Goal: Task Accomplishment & Management: Manage account settings

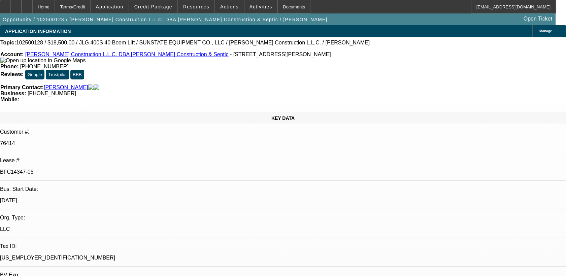
select select "0"
select select "2"
select select "0"
select select "2"
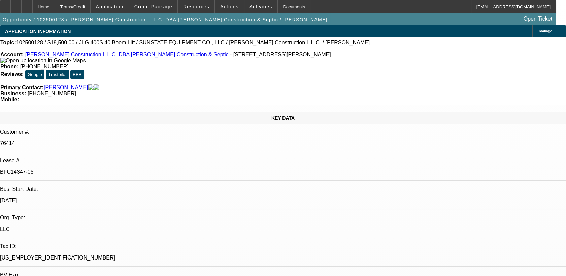
select select "0"
select select "2"
select select "0"
select select "1"
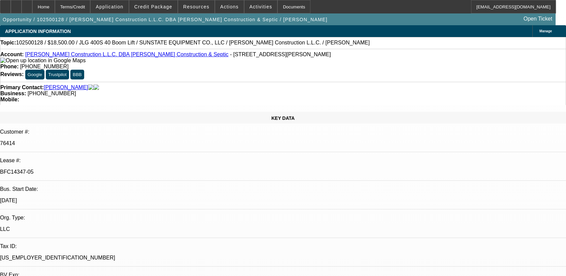
select select "2"
select select "6"
select select "1"
select select "2"
select select "6"
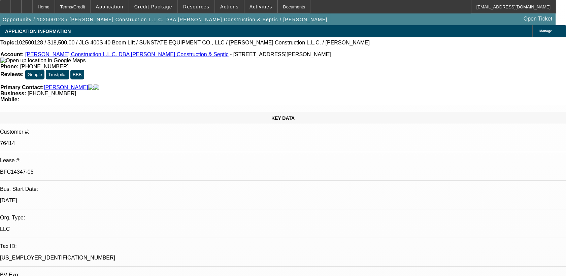
select select "1"
select select "2"
select select "6"
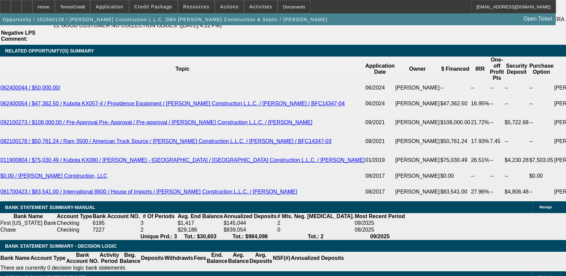
scroll to position [1188, 0]
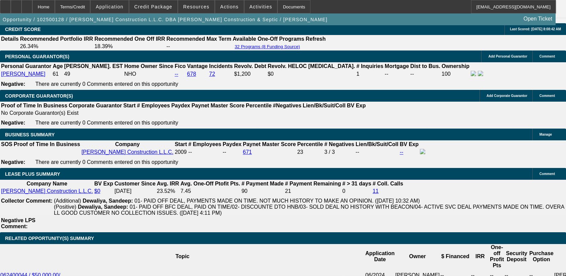
scroll to position [986, 0]
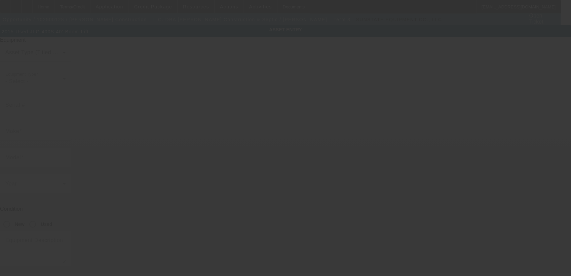
type input "0300204336"
type input "JLG"
type input "400S 40' Boom Lift"
radio input "true"
type textarea "includes all accessories, attachments and options"
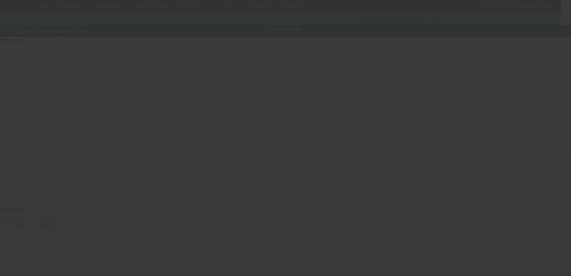
type input "5200 Highway 138"
type input "Florence"
type input "76527"
type input "Williamson"
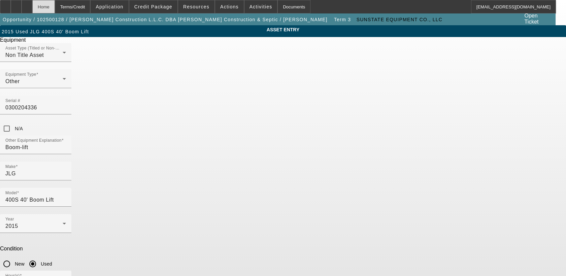
click at [55, 6] on div "Home" at bounding box center [43, 6] width 23 height 13
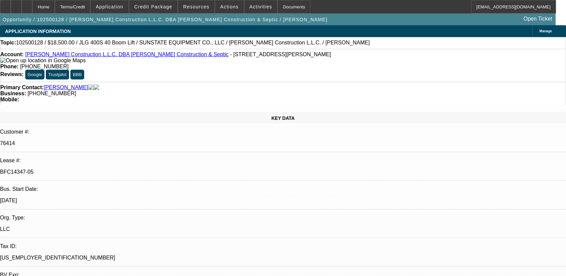
select select "0"
select select "2"
select select "0"
select select "6"
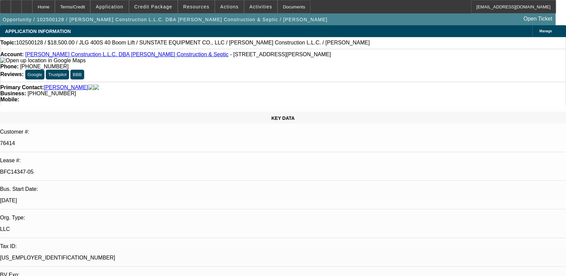
select select "0"
select select "2"
select select "0"
select select "6"
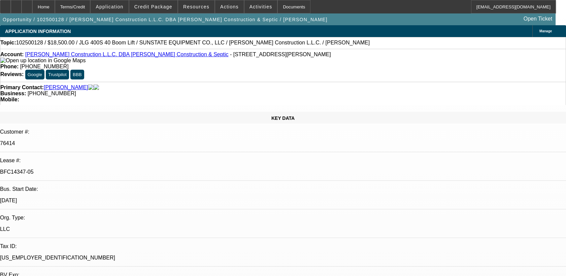
select select "0"
select select "2"
select select "0"
select select "6"
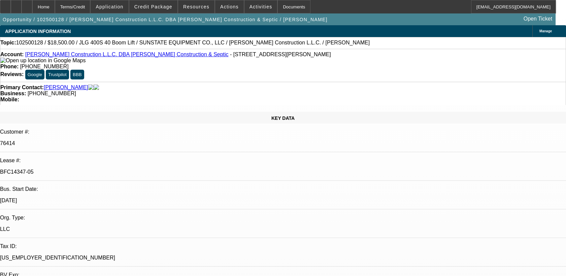
type input "insurance"
drag, startPoint x: 515, startPoint y: 28, endPoint x: 430, endPoint y: 31, distance: 85.5
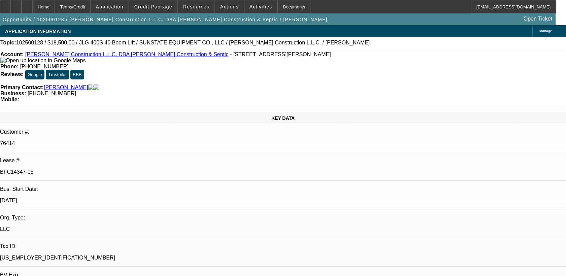
click at [284, 97] on div "Mobile:" at bounding box center [282, 100] width 565 height 6
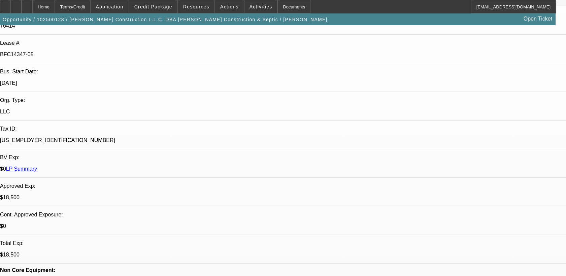
scroll to position [118, 0]
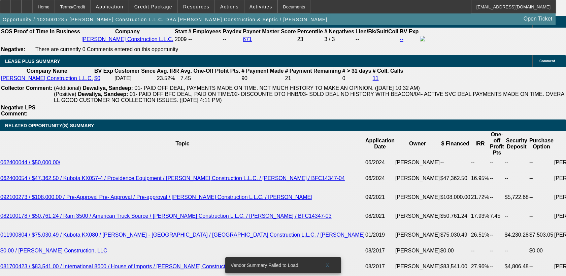
scroll to position [1114, 0]
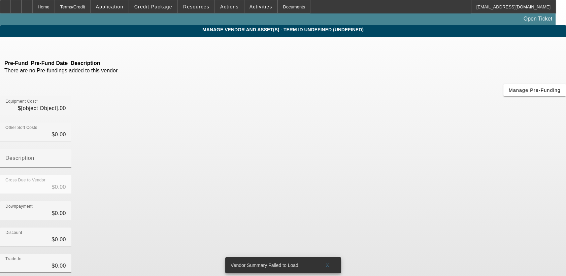
type input "$17,803.83"
type input "$1,446.54"
type input "$19,250.37"
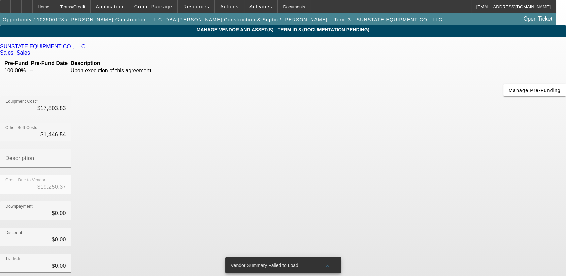
click at [85, 47] on link "SUNSTATE EQUIPMENT CO., LLC" at bounding box center [42, 47] width 85 height 6
click at [55, 6] on div "Home" at bounding box center [43, 6] width 23 height 13
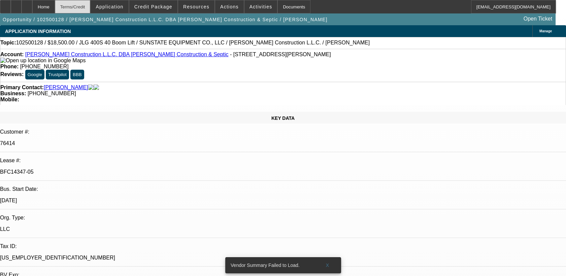
select select "0"
select select "2"
select select "0"
select select "6"
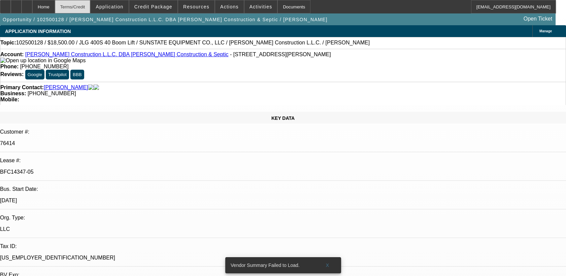
select select "0"
select select "2"
select select "0"
select select "6"
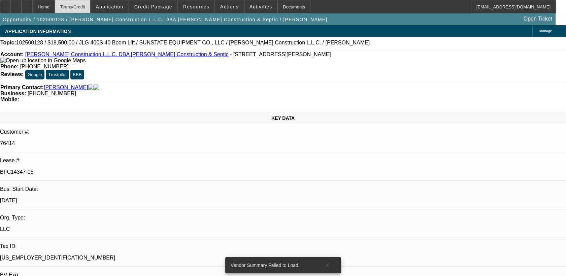
select select "0"
select select "2"
select select "0"
select select "6"
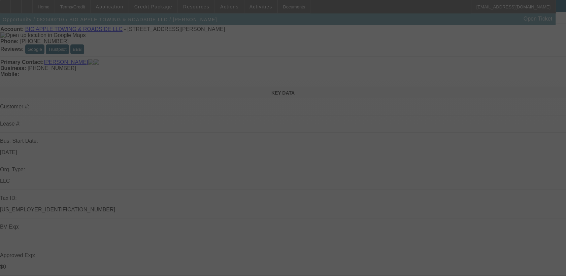
scroll to position [26, 0]
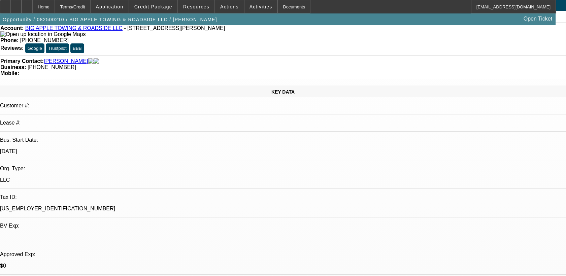
select select "0"
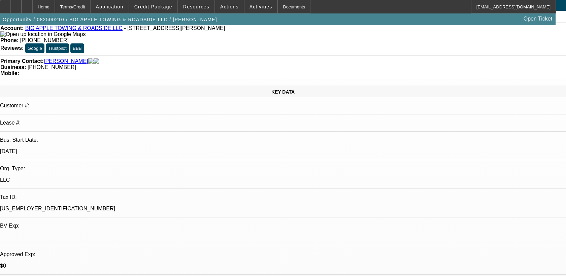
select select "0"
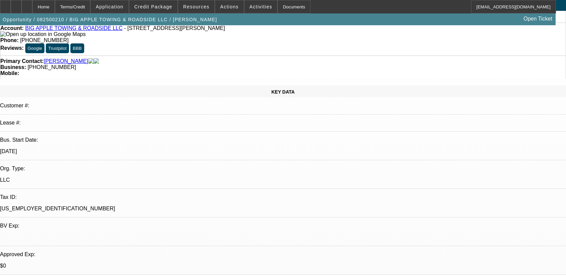
select select "0"
select select "1"
select select "3"
select select "6"
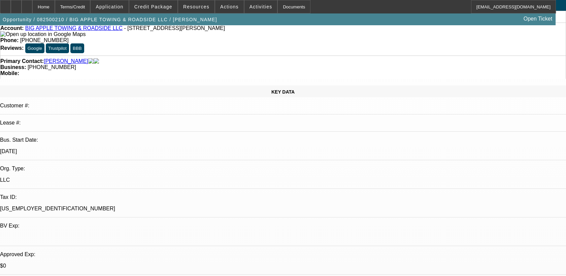
select select "1"
select select "3"
select select "6"
select select "1"
select select "2"
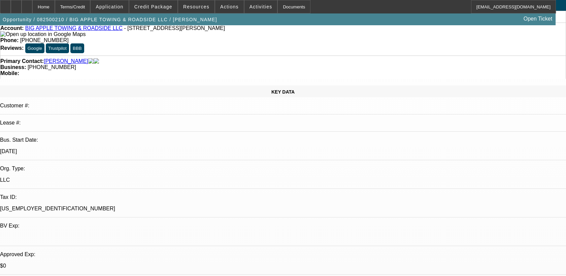
select select "6"
select select "1"
select select "2"
select select "6"
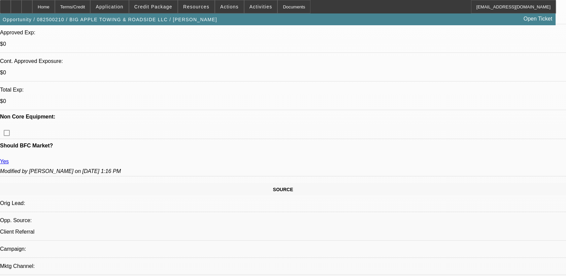
scroll to position [245, 0]
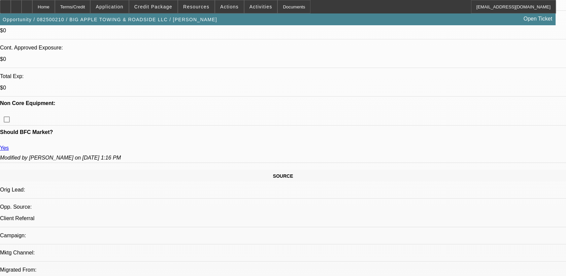
scroll to position [263, 0]
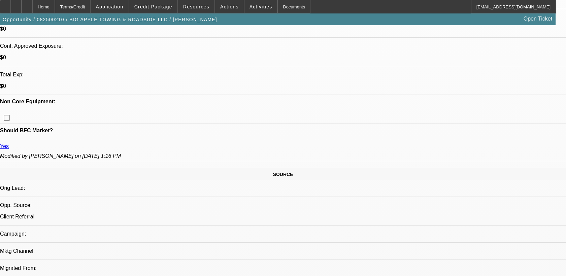
click at [151, 10] on span at bounding box center [153, 7] width 48 height 16
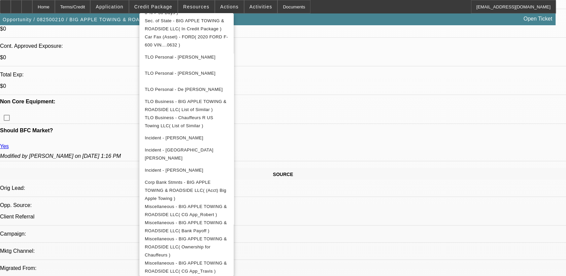
scroll to position [307, 0]
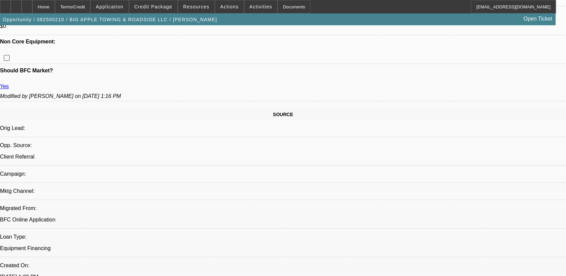
scroll to position [223, 0]
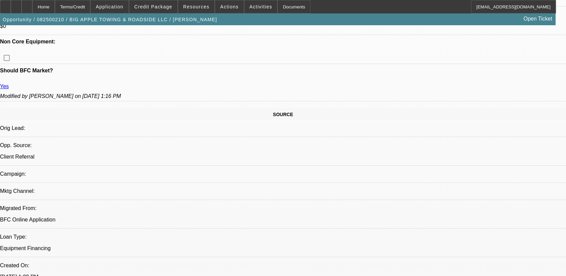
scroll to position [210, 0]
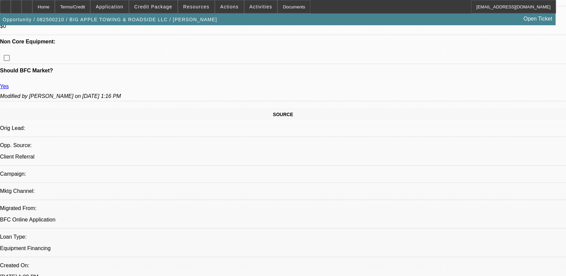
scroll to position [0, 0]
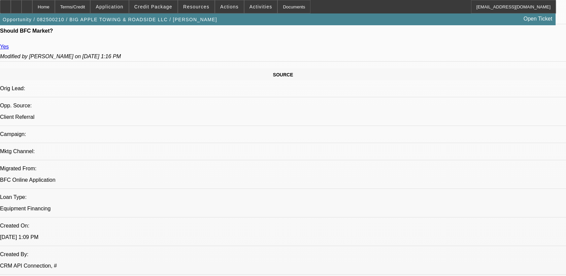
scroll to position [113, 30]
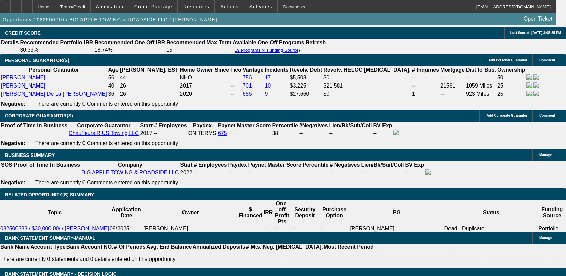
scroll to position [1014, 0]
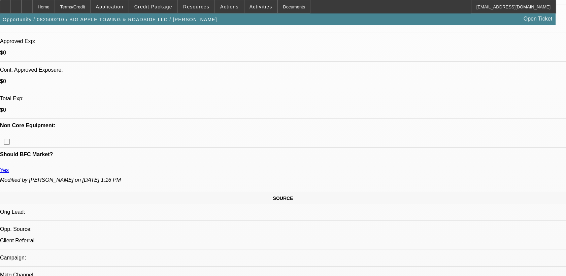
scroll to position [239, 0]
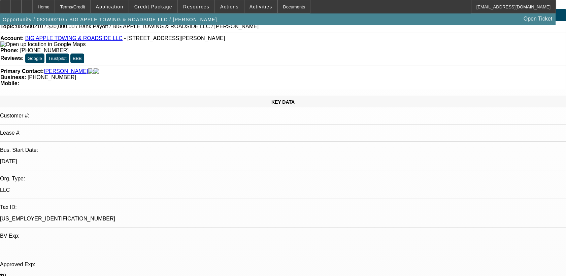
scroll to position [0, 0]
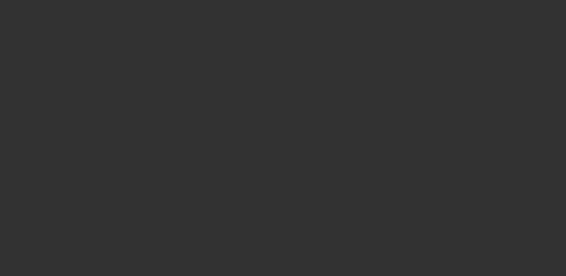
click at [196, 123] on div at bounding box center [283, 138] width 566 height 276
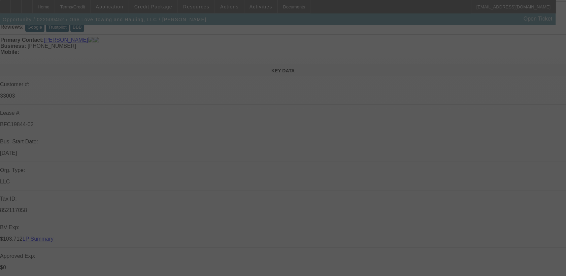
scroll to position [106, 0]
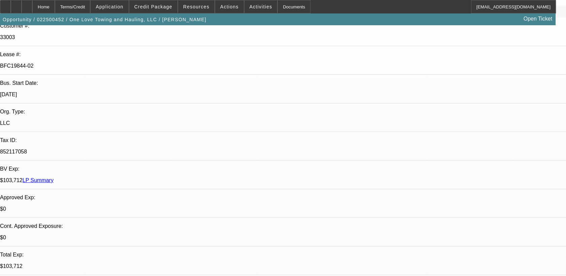
select select "0"
select select "2"
select select "0.15"
select select "0"
select select "2"
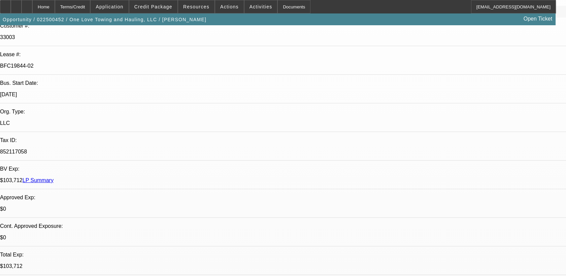
select select "0.15"
select select "0"
select select "2"
select select "0.15"
select select "0"
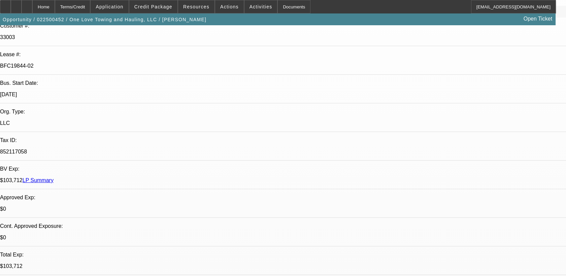
select select "2"
select select "0.15"
select select "1"
select select "2"
select select "16"
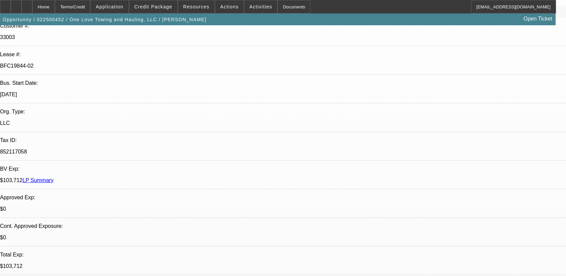
select select "1"
select select "2"
select select "16"
select select "1"
select select "2"
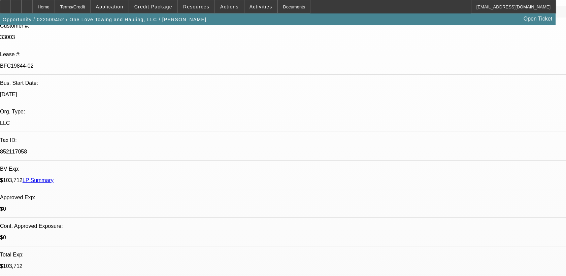
select select "16"
select select "1"
select select "2"
select select "16"
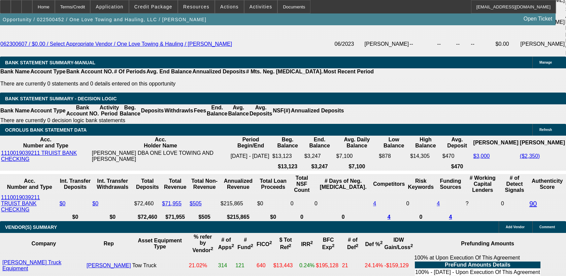
scroll to position [402, 0]
click at [164, 10] on span at bounding box center [153, 7] width 48 height 16
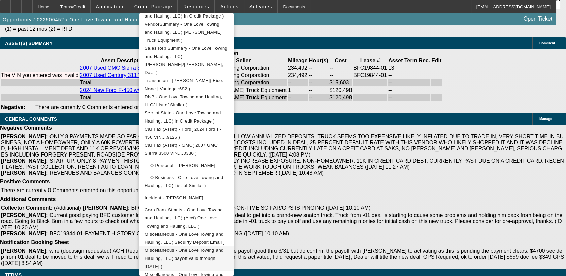
scroll to position [1664, 0]
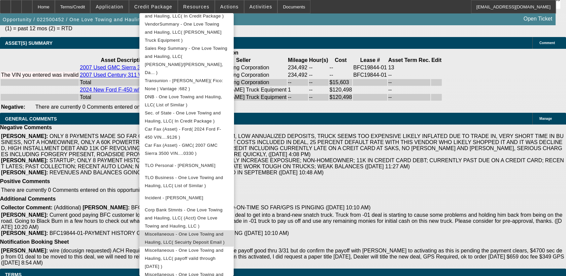
click at [186, 232] on span "Miscellaneous - One Love Towing and Hauling, LLC( Secuirty Deposit Email )" at bounding box center [185, 238] width 80 height 13
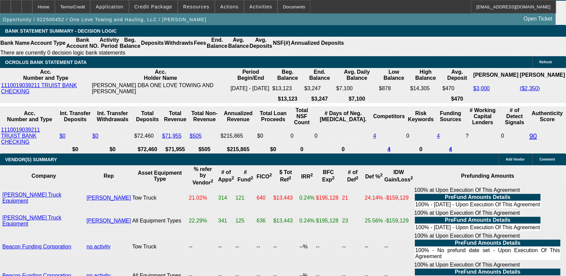
scroll to position [1384, 0]
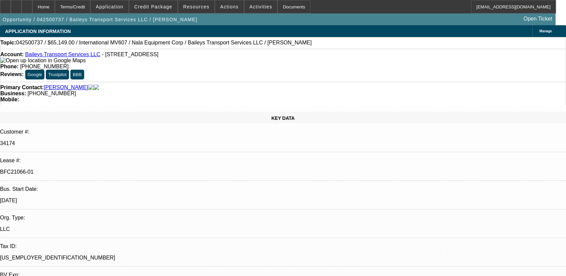
select select "0"
select select "2"
select select "0"
select select "2"
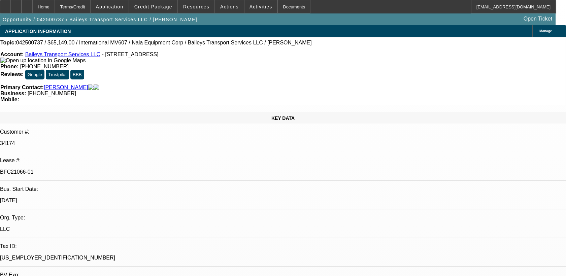
select select "0"
select select "2"
select select "0"
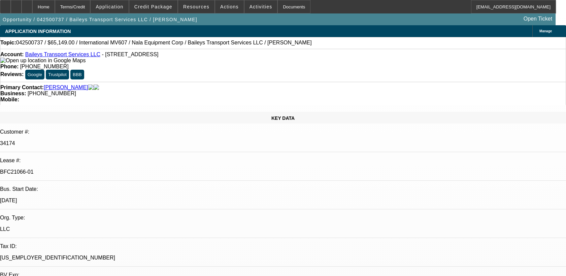
select select "2"
select select "0"
select select "1"
select select "2"
select select "6"
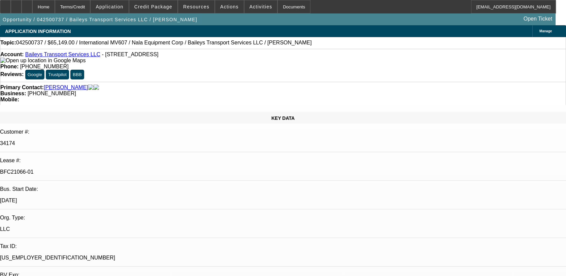
select select "1"
select select "2"
select select "6"
select select "1"
select select "2"
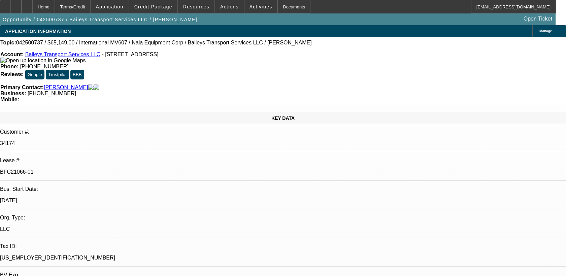
select select "6"
select select "1"
select select "2"
select select "6"
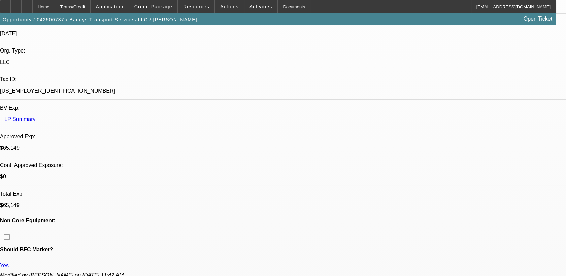
scroll to position [188, 0]
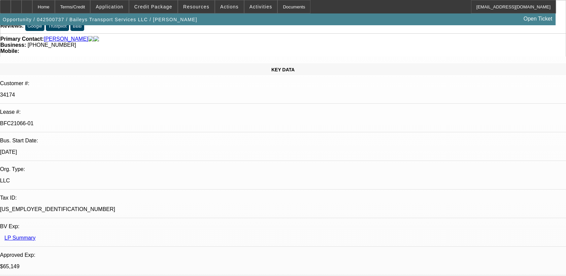
scroll to position [0, 0]
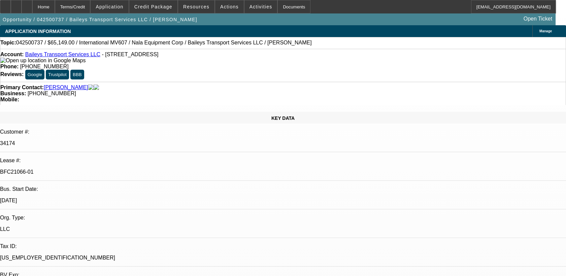
click at [255, 82] on div "Primary Contact: Bailey, Reginald Business: (740) 237-5998 Mobile:" at bounding box center [283, 93] width 566 height 23
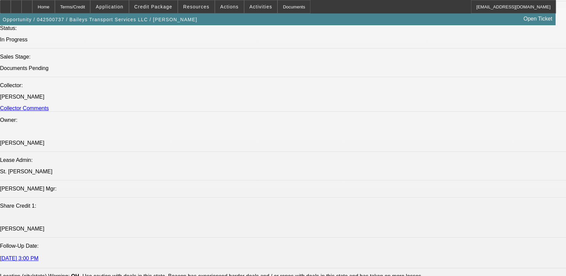
scroll to position [767, 0]
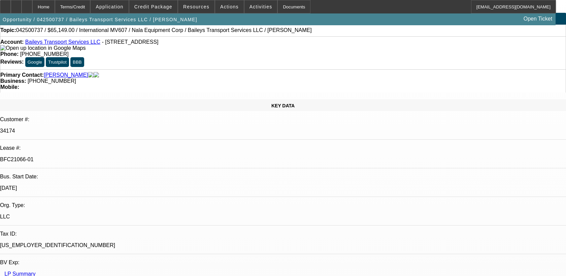
scroll to position [0, 0]
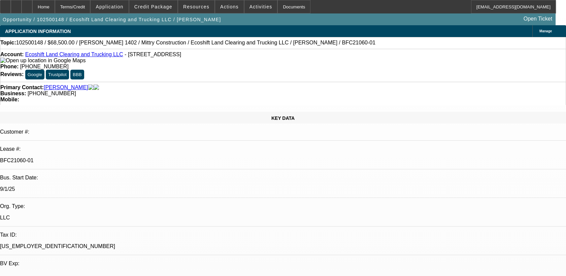
select select "0"
select select "0.1"
select select "0"
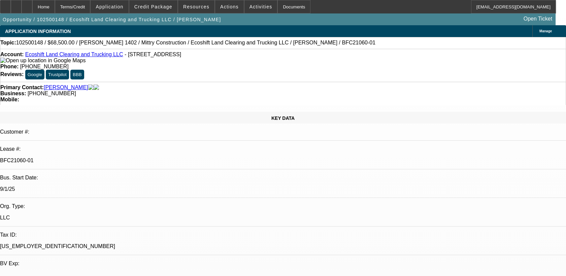
select select "0.1"
select select "0"
select select "0.1"
select select "0"
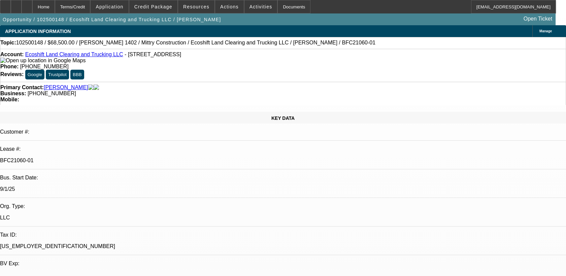
select select "0"
select select "0.1"
select select "1"
select select "4"
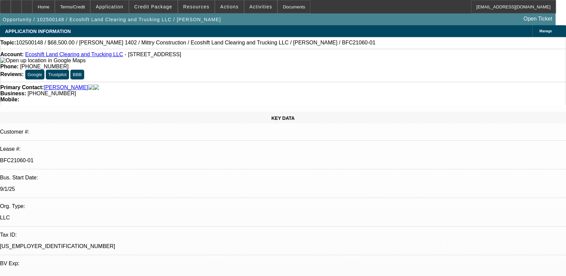
select select "1"
select select "4"
select select "1"
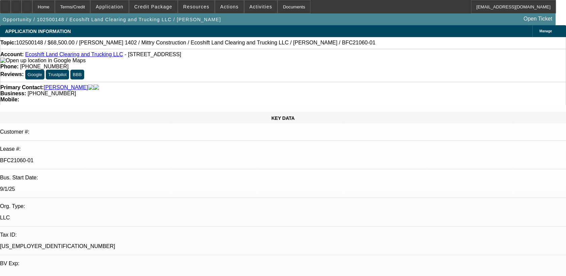
select select "4"
select select "1"
select select "4"
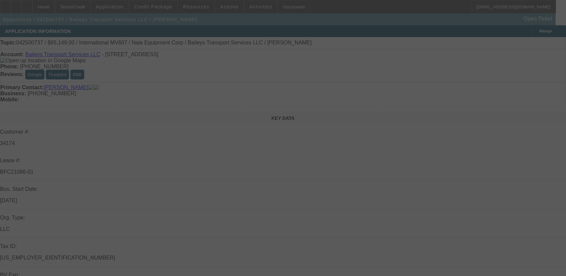
select select "0"
select select "2"
select select "0"
select select "2"
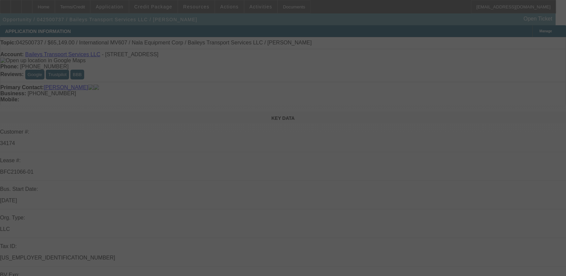
select select "0"
select select "2"
select select "0"
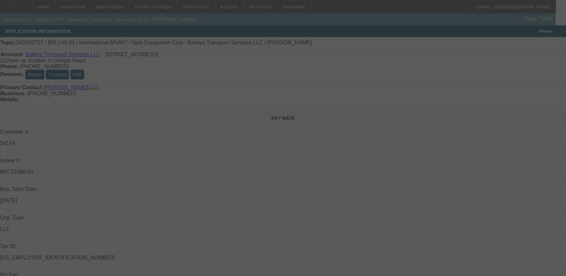
select select "2"
select select "0"
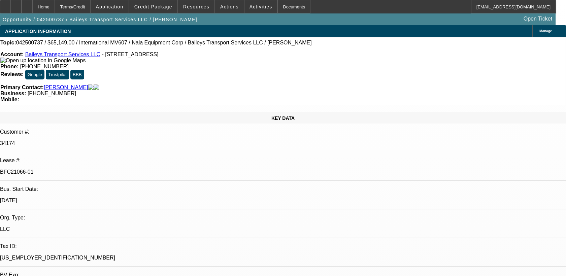
select select "1"
select select "2"
select select "6"
select select "1"
select select "2"
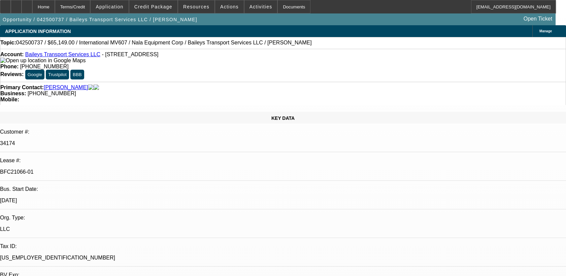
select select "6"
select select "1"
select select "2"
select select "6"
select select "1"
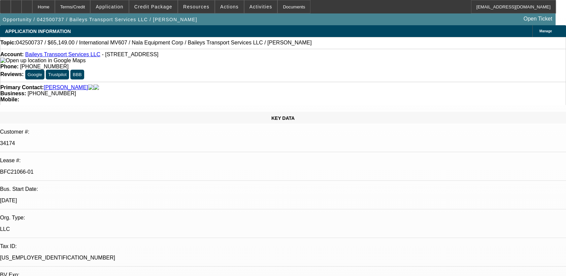
select select "2"
select select "6"
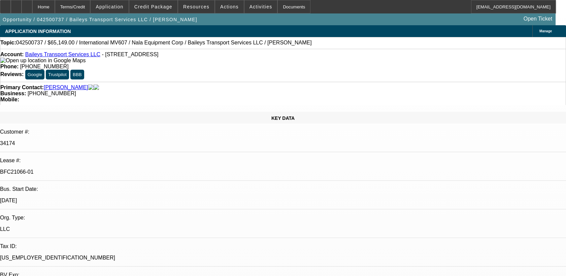
select select "0"
select select "2"
select select "0"
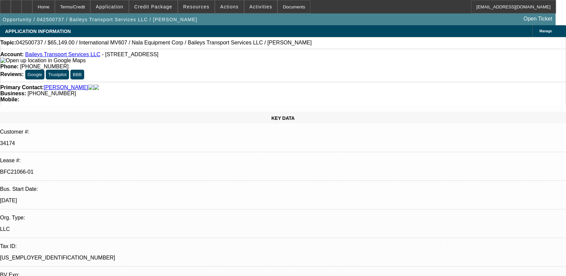
select select "2"
select select "0"
select select "2"
select select "0"
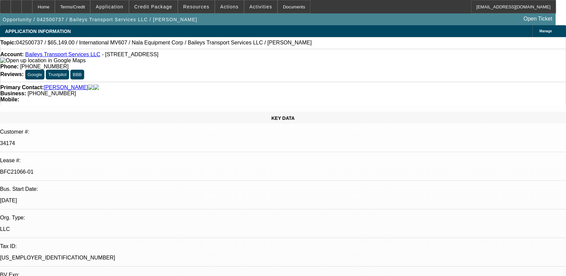
select select "0"
select select "2"
select select "0"
select select "1"
select select "2"
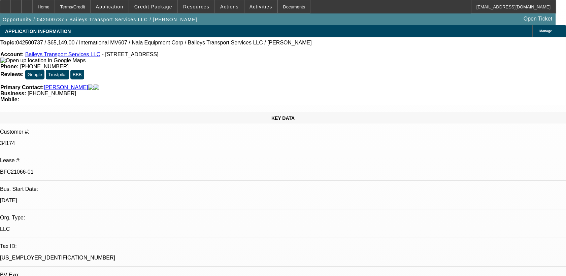
select select "6"
select select "1"
select select "2"
select select "6"
select select "1"
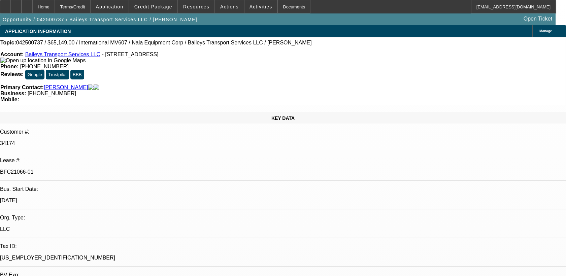
select select "2"
select select "6"
select select "1"
select select "2"
select select "6"
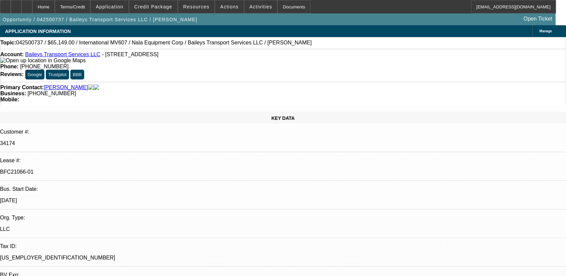
select select "0"
select select "2"
select select "0"
select select "2"
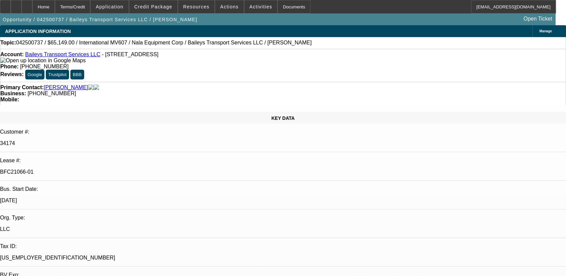
select select "0"
select select "2"
select select "0"
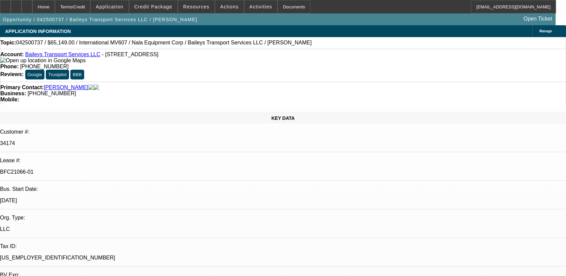
select select "2"
select select "0"
select select "1"
select select "2"
select select "6"
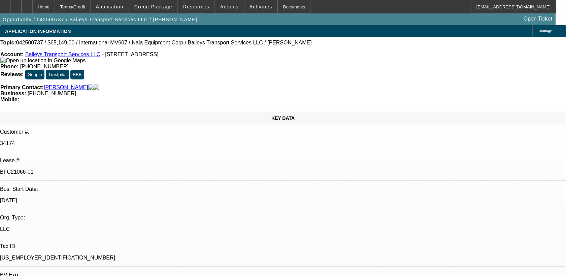
select select "1"
select select "2"
select select "6"
select select "1"
select select "2"
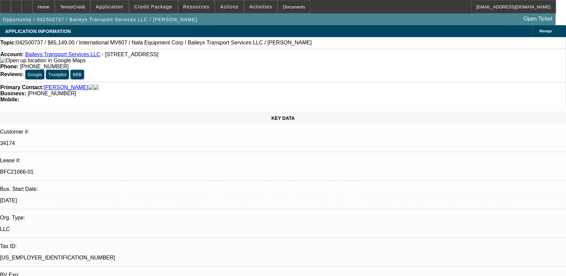
select select "6"
select select "1"
select select "2"
select select "6"
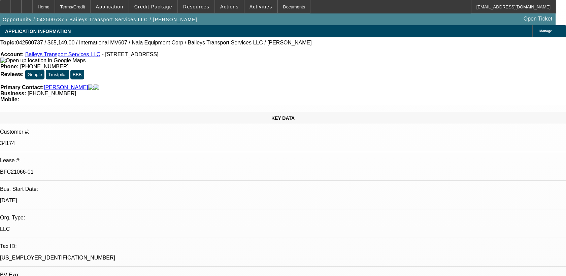
scroll to position [13, 0]
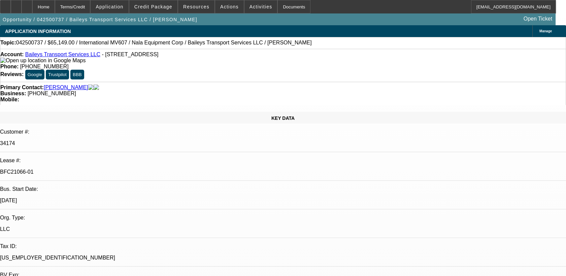
scroll to position [0, 0]
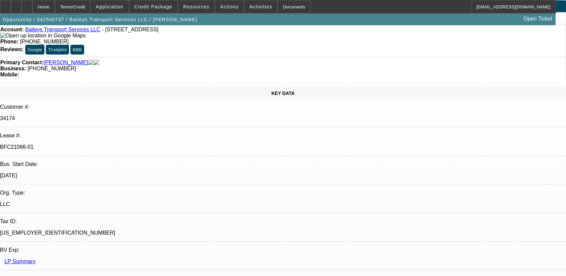
scroll to position [25, 0]
click at [164, 4] on span at bounding box center [153, 7] width 48 height 16
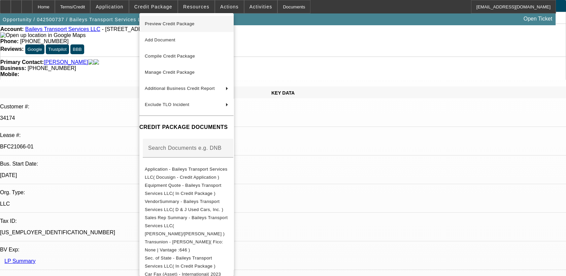
click at [181, 25] on span "Preview Credit Package" at bounding box center [170, 23] width 50 height 5
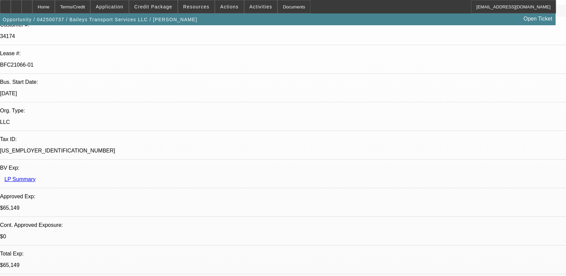
scroll to position [108, 0]
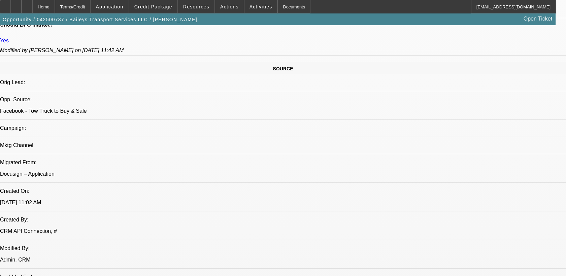
scroll to position [395, 0]
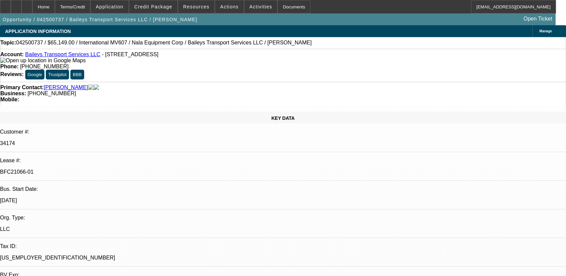
select select "0"
select select "2"
select select "0"
select select "2"
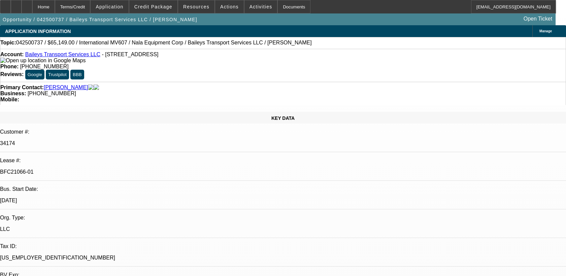
select select "0"
select select "2"
select select "0"
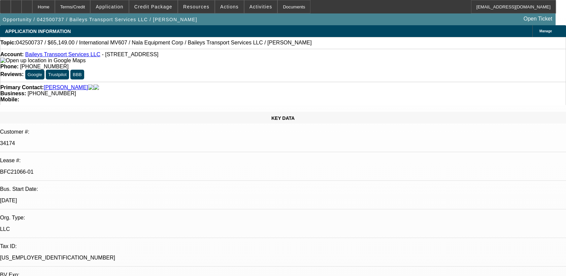
select select "2"
select select "0"
select select "1"
select select "2"
select select "6"
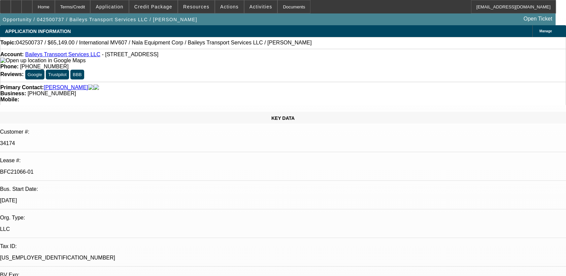
select select "1"
select select "2"
select select "6"
select select "1"
select select "2"
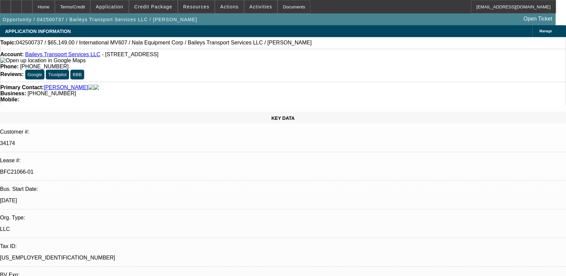
select select "6"
select select "1"
select select "2"
select select "6"
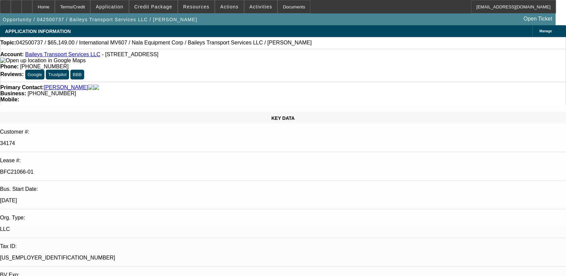
click at [469, 173] on button "reply_all Reply All" at bounding box center [470, 169] width 42 height 16
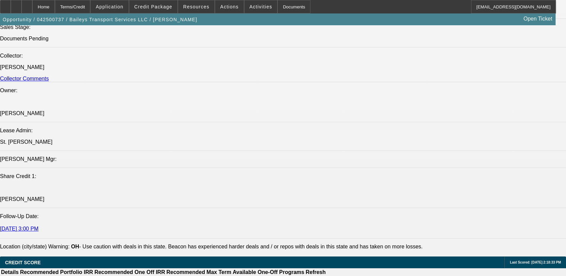
scroll to position [831, 0]
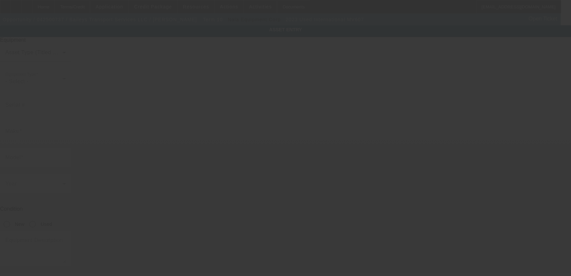
type input "3HAEUMML0PL660232"
type input "International"
type input "MV607"
radio input "true"
type textarea "with:"
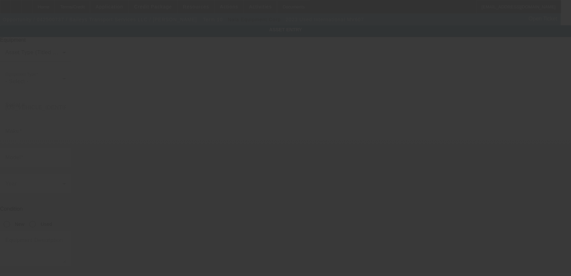
type input "1915 County Road 1 South"
type input "South Point"
type input "45680"
type input "Lawrence"
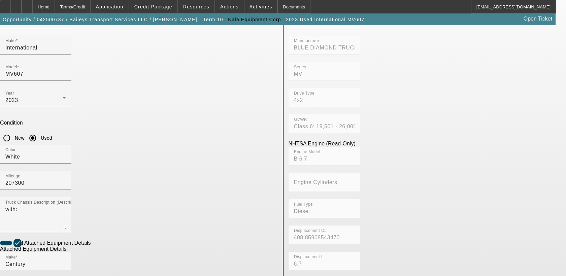
scroll to position [86, 0]
click at [55, 8] on div "Home" at bounding box center [43, 6] width 23 height 13
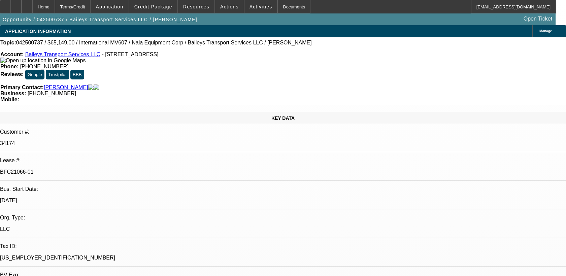
select select "0"
select select "2"
select select "0"
select select "6"
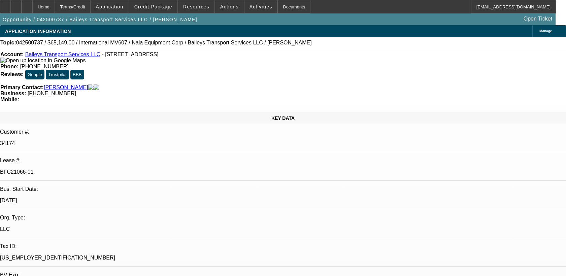
select select "0"
select select "2"
select select "0"
select select "6"
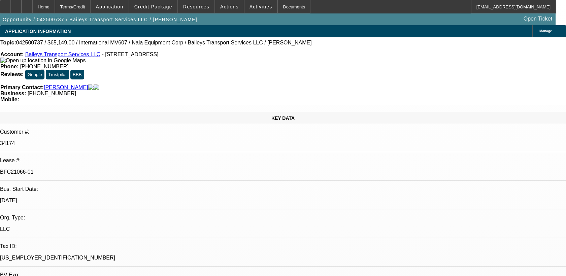
select select "0"
select select "2"
select select "0"
select select "6"
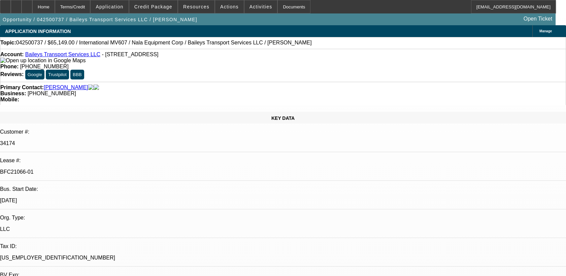
select select "0"
select select "2"
select select "0"
select select "6"
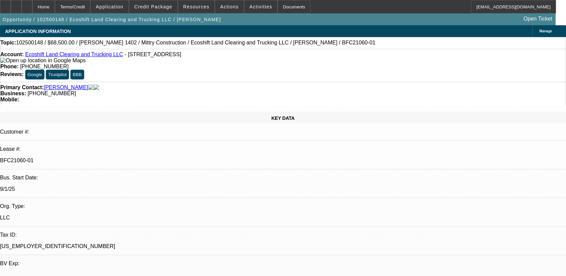
select select "0"
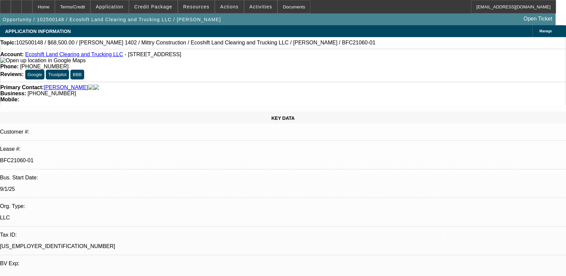
select select "0.1"
select select "0"
select select "0.1"
select select "0"
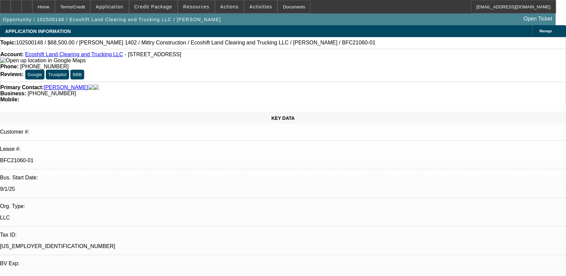
select select "0"
select select "0.1"
select select "1"
select select "6"
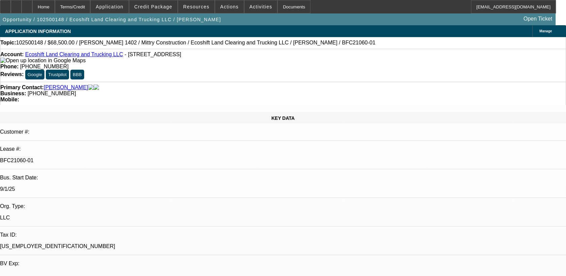
select select "1"
select select "4"
select select "1"
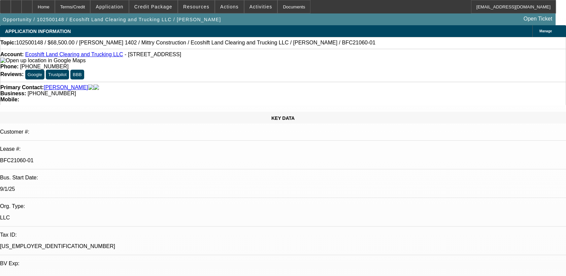
select select "4"
select select "1"
select select "4"
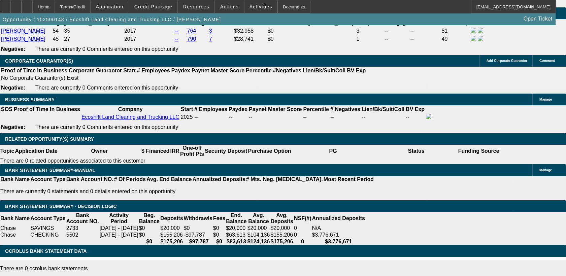
scroll to position [118, 0]
